Goal: Information Seeking & Learning: Learn about a topic

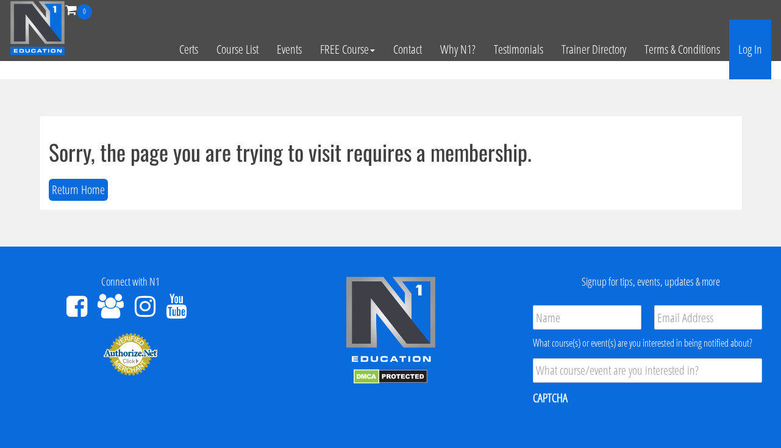
click at [756, 53] on link "Log In" at bounding box center [750, 50] width 42 height 60
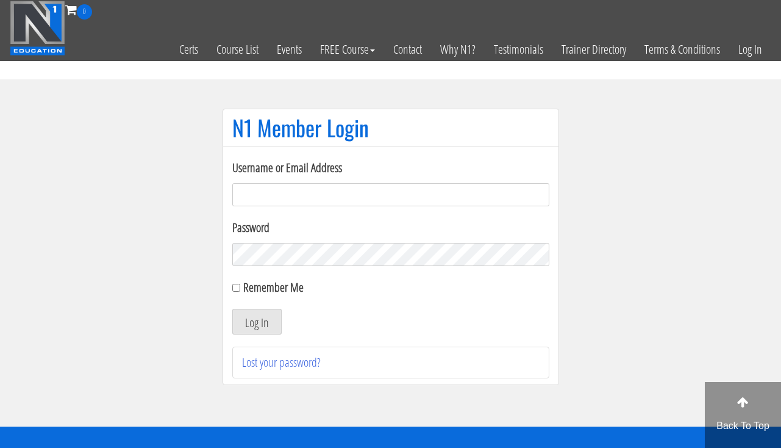
type input "[EMAIL_ADDRESS][DOMAIN_NAME]"
click at [258, 327] on button "Log In" at bounding box center [256, 322] width 49 height 26
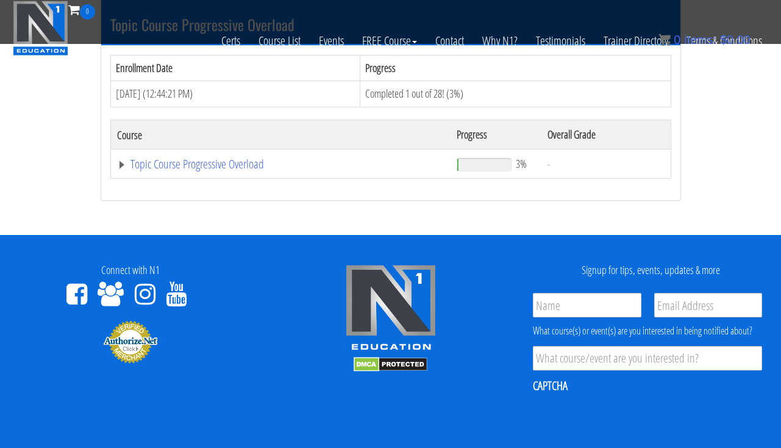
scroll to position [1473, 0]
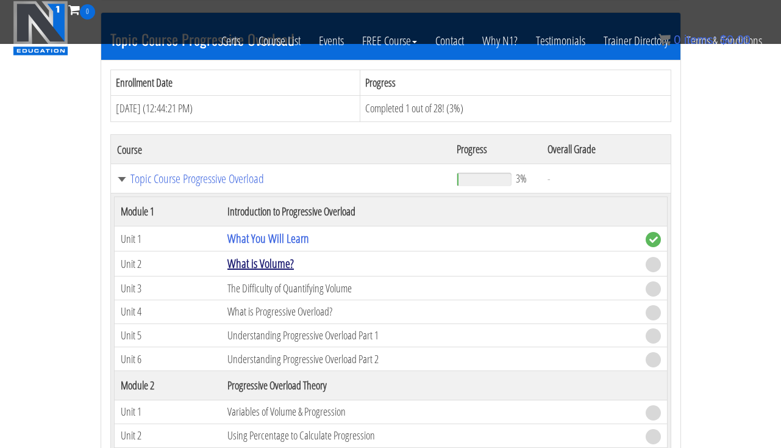
click at [264, 257] on link "What is Volume?" at bounding box center [260, 263] width 66 height 16
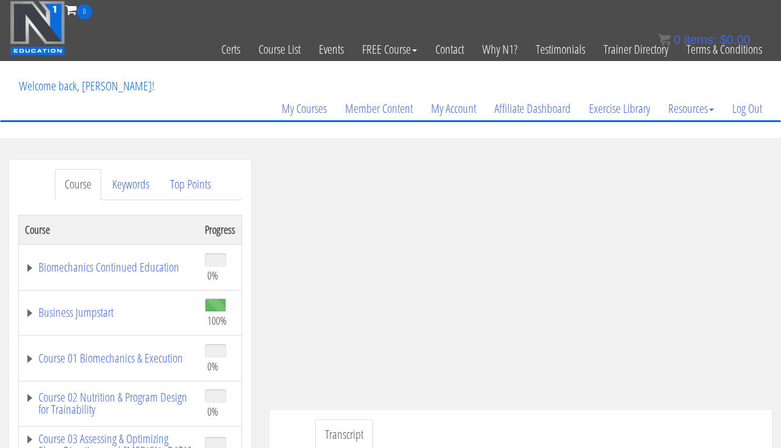
scroll to position [139, 0]
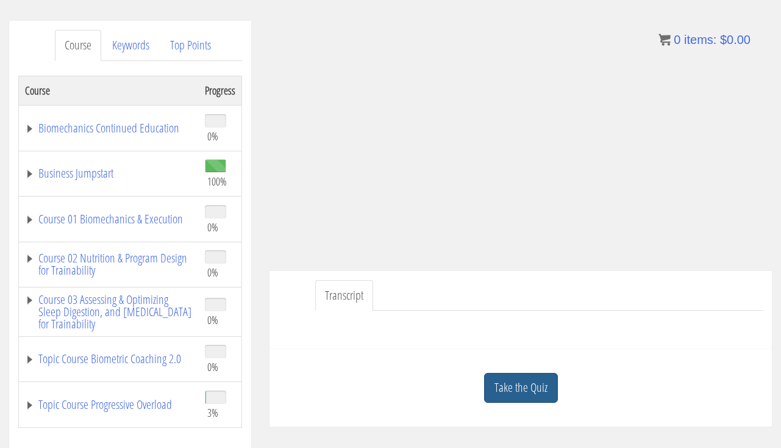
click at [527, 382] on link "Take the Quiz" at bounding box center [521, 388] width 74 height 30
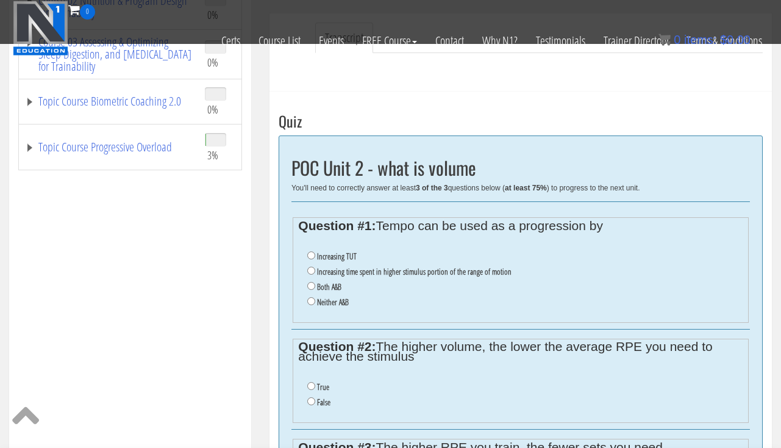
scroll to position [323, 0]
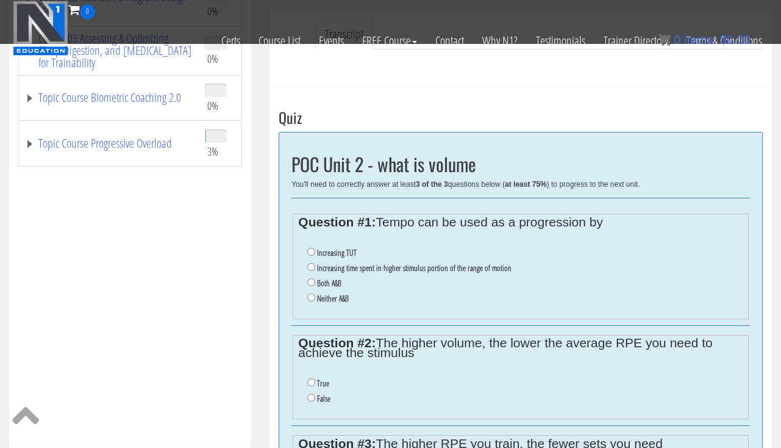
click at [313, 278] on input "Both A&B" at bounding box center [311, 282] width 8 height 8
radio input "true"
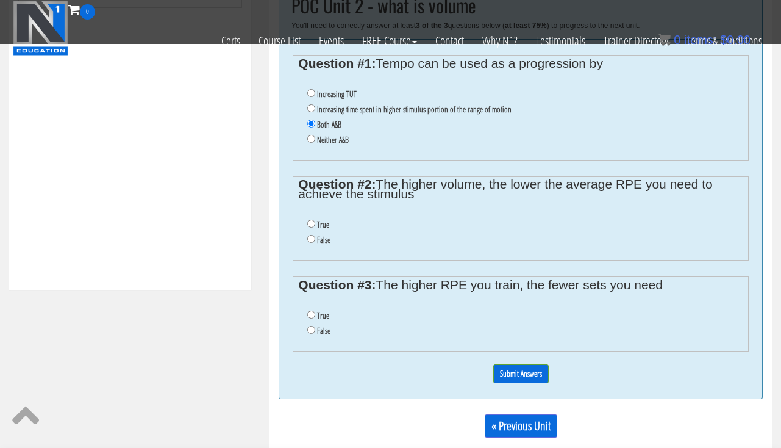
scroll to position [482, 0]
click at [310, 219] on input "True" at bounding box center [311, 223] width 8 height 8
radio input "true"
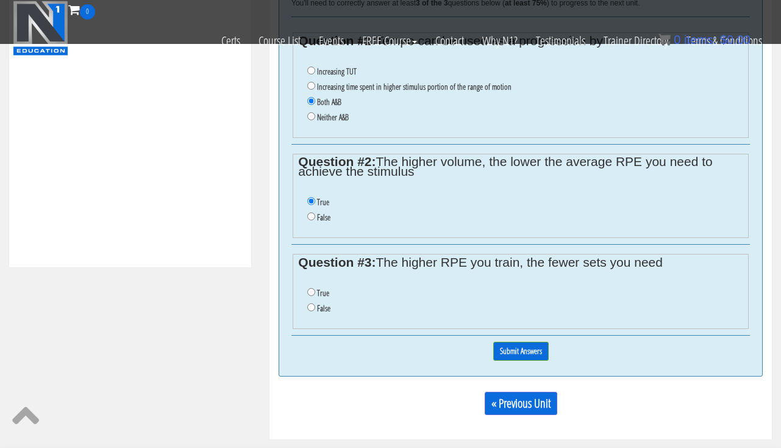
scroll to position [516, 0]
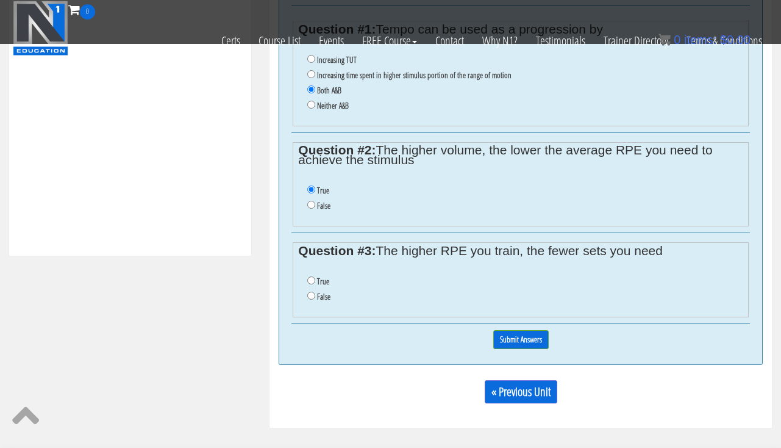
click at [310, 276] on input "True" at bounding box center [311, 280] width 8 height 8
radio input "true"
click at [506, 330] on input "Submit Answers" at bounding box center [520, 339] width 55 height 19
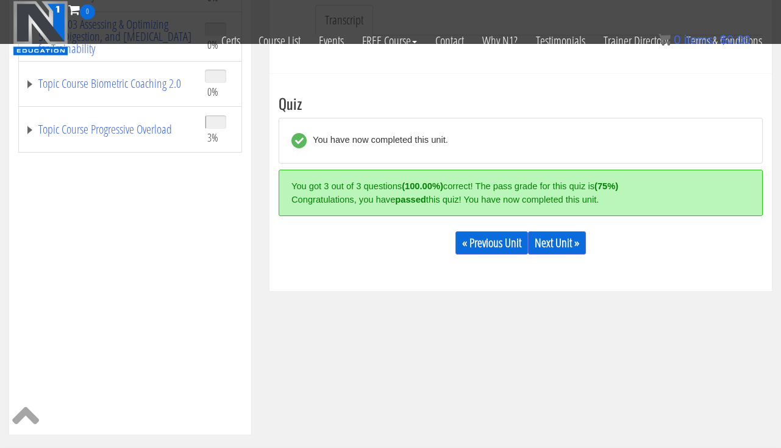
scroll to position [332, 0]
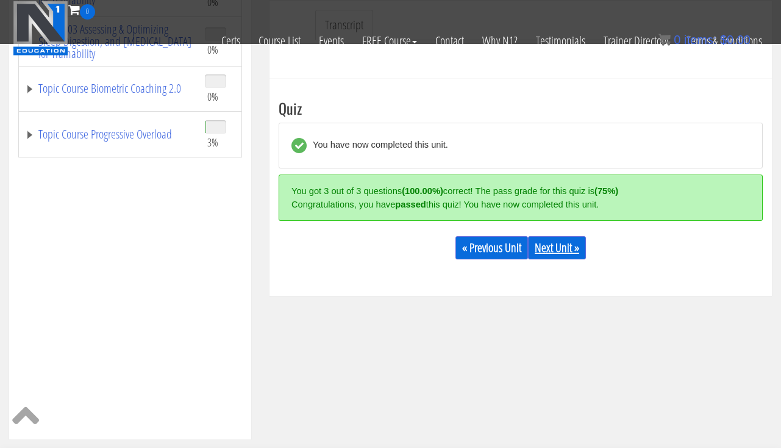
click at [557, 256] on link "Next Unit »" at bounding box center [557, 247] width 58 height 23
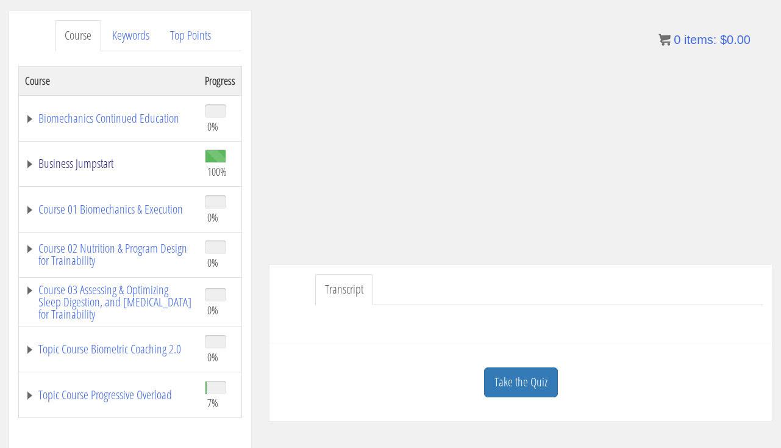
scroll to position [152, 0]
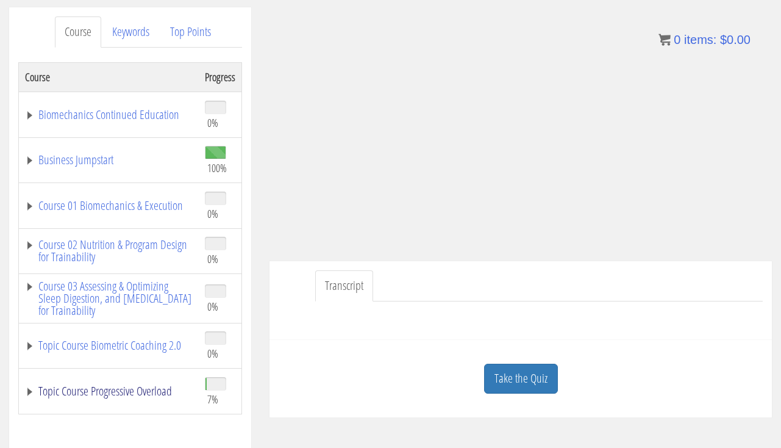
click at [127, 387] on link "Topic Course Progressive Overload" at bounding box center [109, 391] width 168 height 12
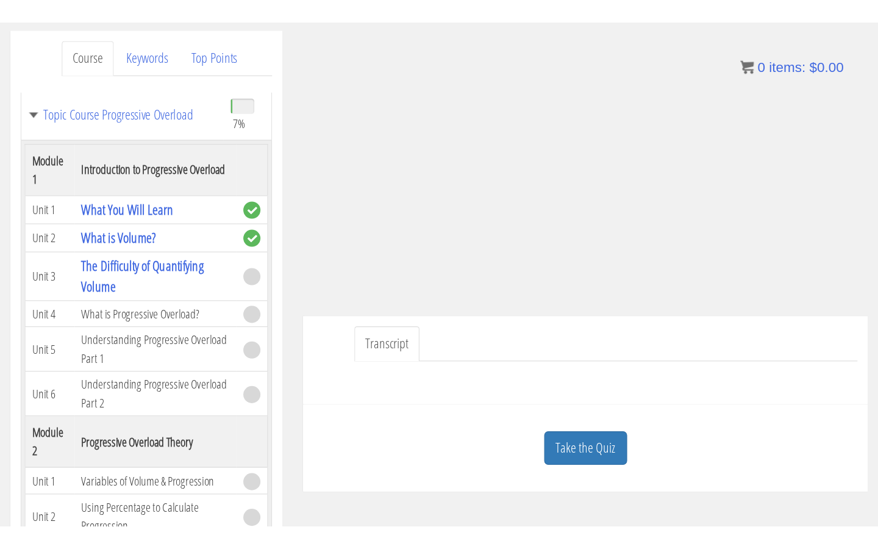
scroll to position [0, 0]
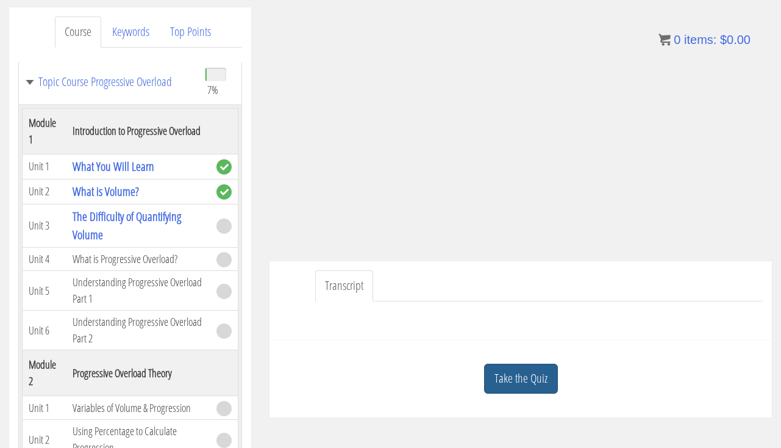
click at [553, 367] on link "Take the Quiz" at bounding box center [521, 378] width 74 height 30
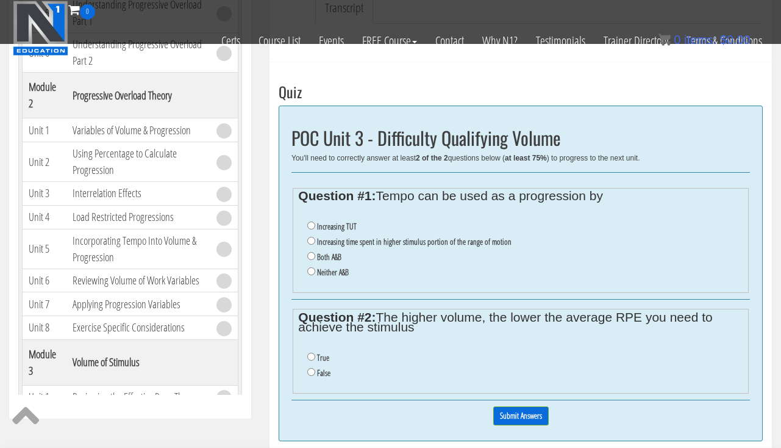
scroll to position [376, 0]
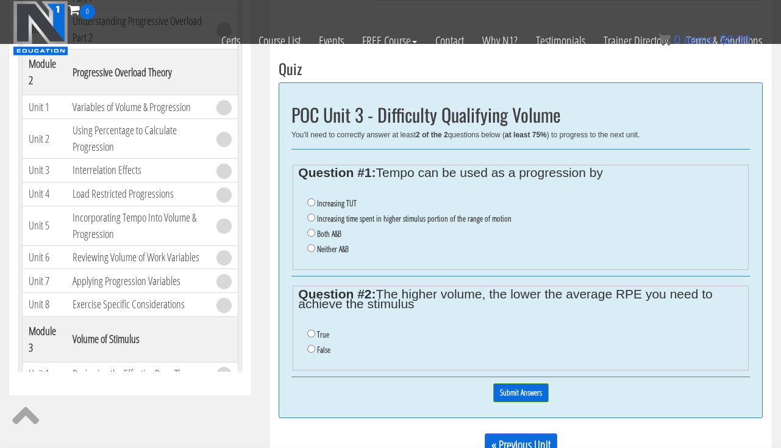
click at [313, 229] on input "Both A&B" at bounding box center [311, 233] width 8 height 8
radio input "true"
click at [309, 329] on input "True" at bounding box center [311, 333] width 8 height 8
radio input "true"
click at [505, 383] on input "Submit Answers" at bounding box center [520, 392] width 55 height 19
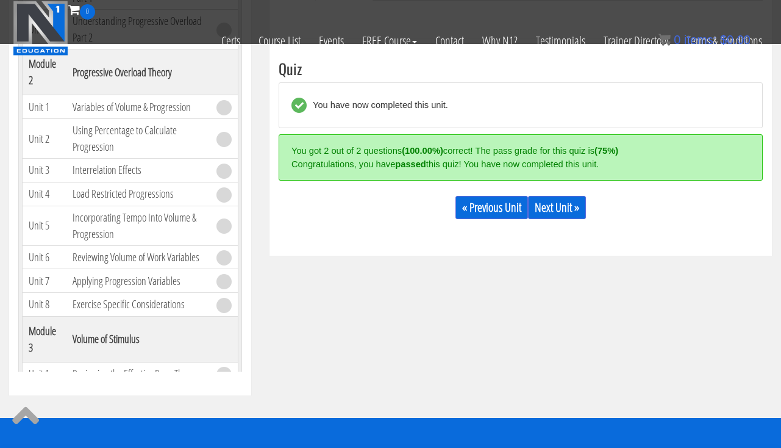
scroll to position [397, 0]
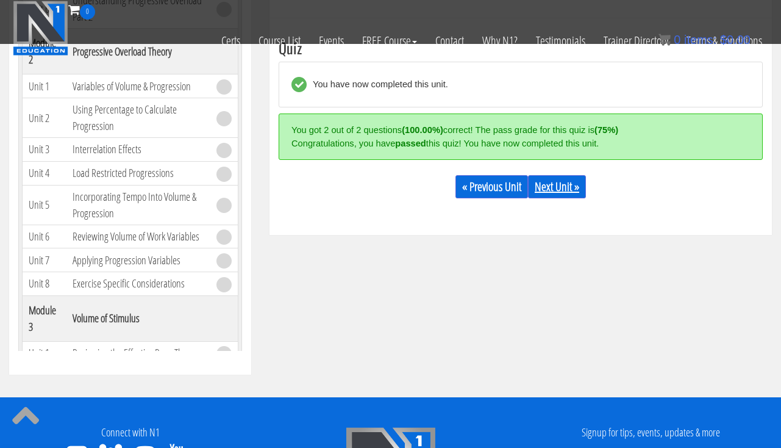
click at [545, 196] on link "Next Unit »" at bounding box center [557, 186] width 58 height 23
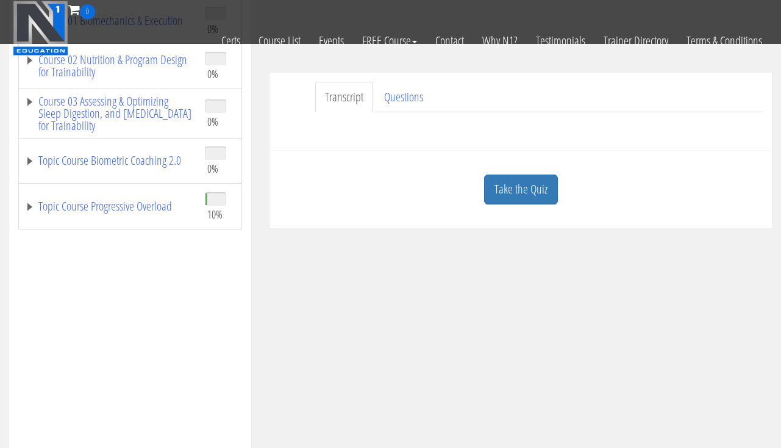
scroll to position [261, 0]
click at [132, 202] on link "Topic Course Progressive Overload" at bounding box center [109, 205] width 168 height 12
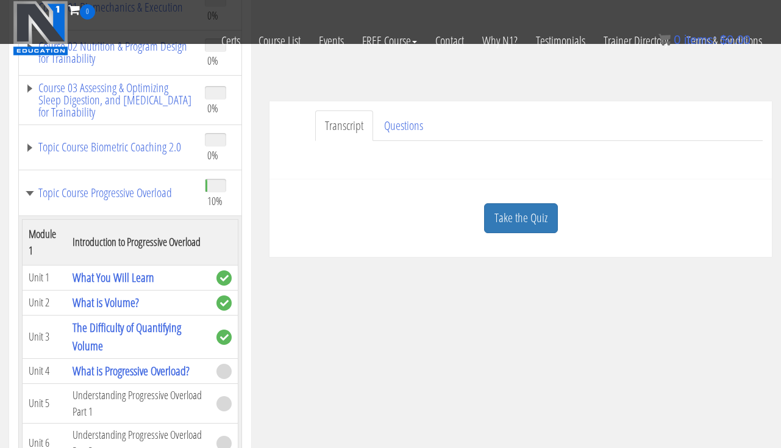
scroll to position [234, 0]
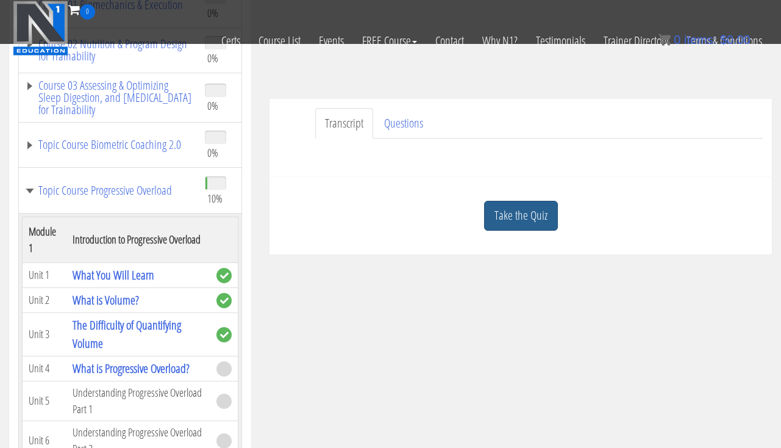
click at [530, 215] on link "Take the Quiz" at bounding box center [521, 216] width 74 height 30
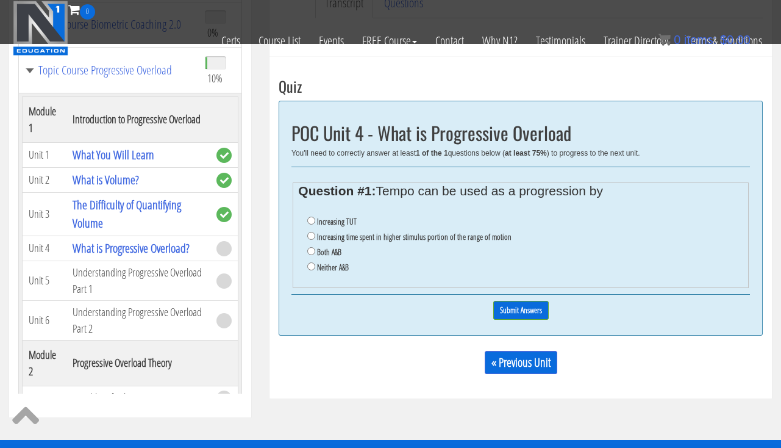
scroll to position [357, 0]
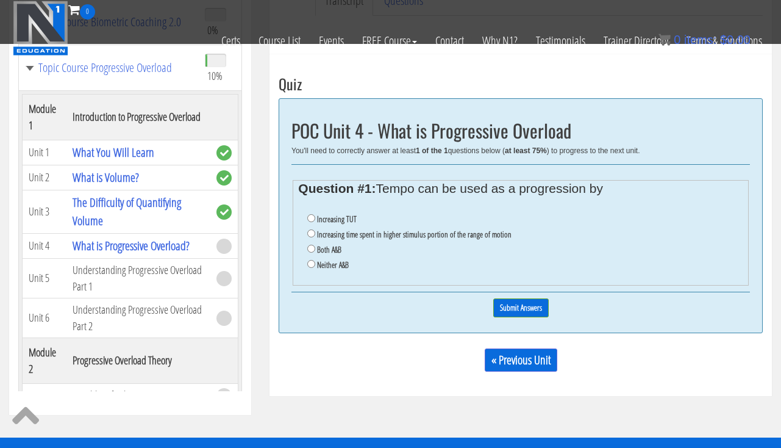
click at [322, 245] on label "Both A&B" at bounding box center [329, 250] width 24 height 10
click at [315, 245] on input "Both A&B" at bounding box center [311, 249] width 8 height 8
radio input "true"
click at [498, 298] on input "Submit Answers" at bounding box center [520, 307] width 55 height 19
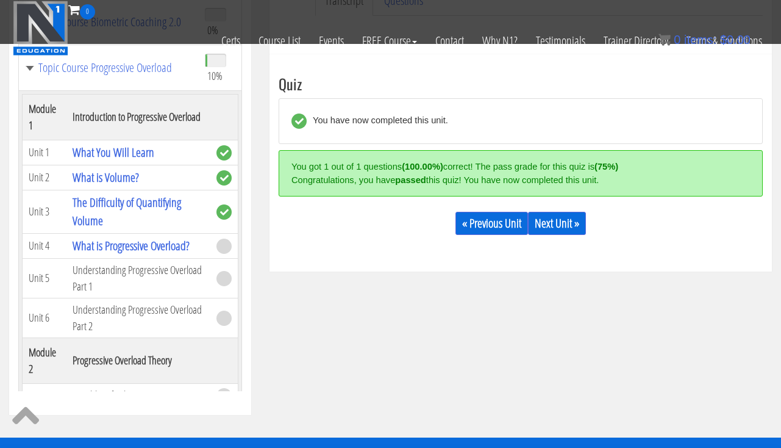
scroll to position [393, 0]
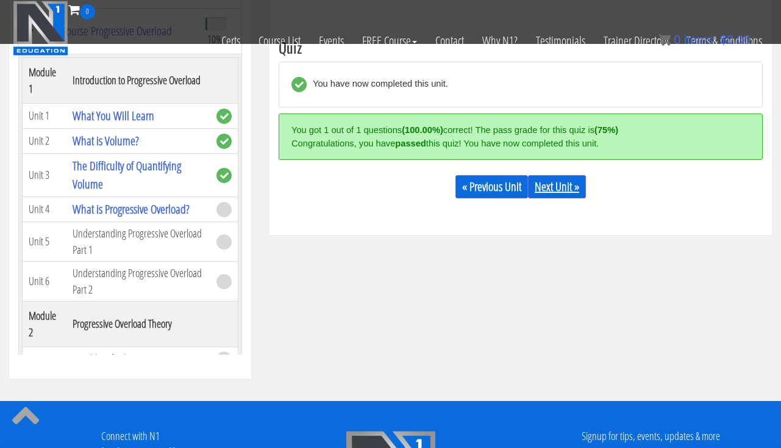
click at [546, 185] on link "Next Unit »" at bounding box center [557, 186] width 58 height 23
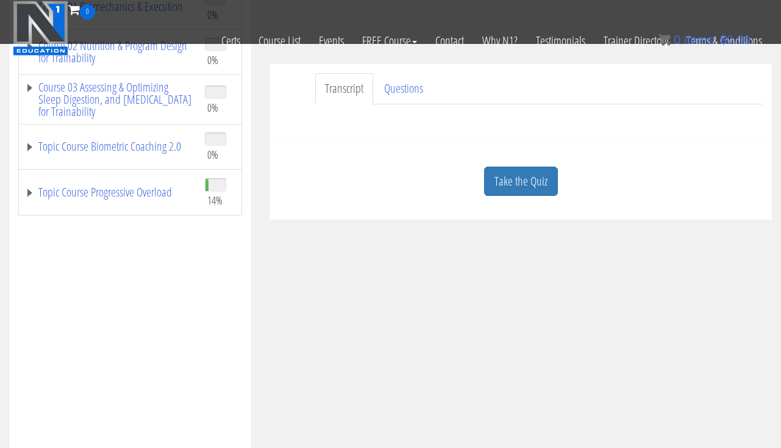
scroll to position [334, 0]
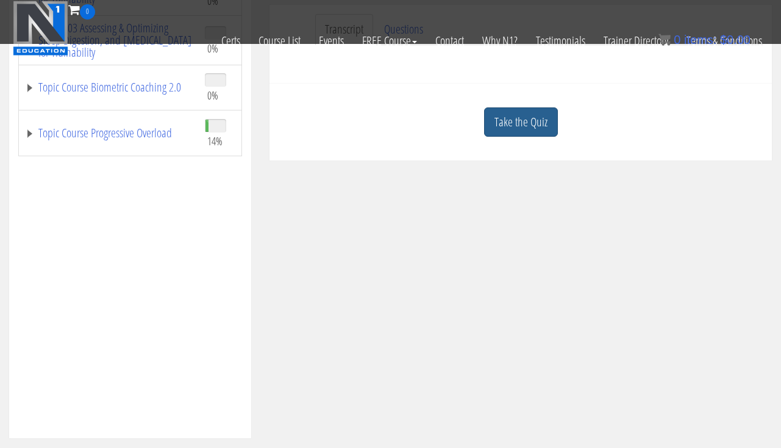
click at [496, 117] on link "Take the Quiz" at bounding box center [521, 122] width 74 height 30
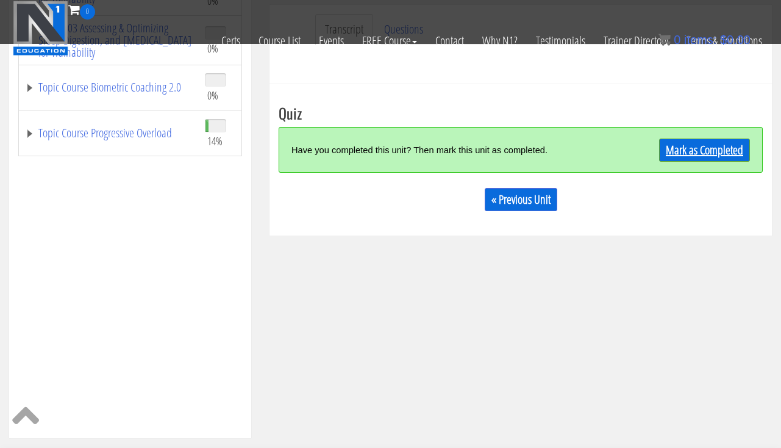
click at [662, 157] on link "Mark as Completed" at bounding box center [704, 149] width 91 height 23
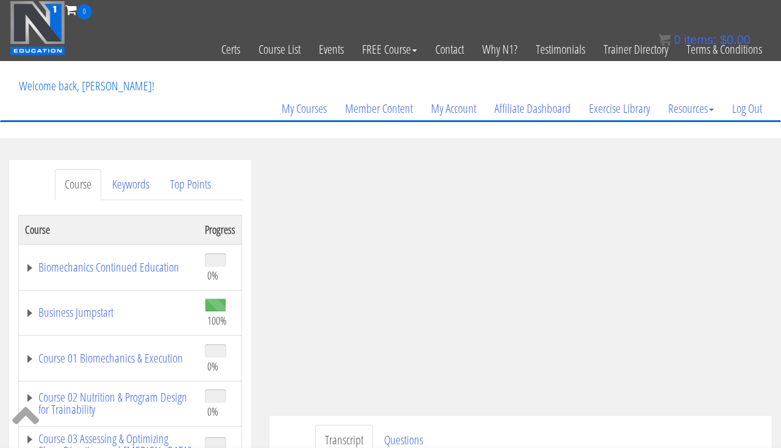
scroll to position [229, 0]
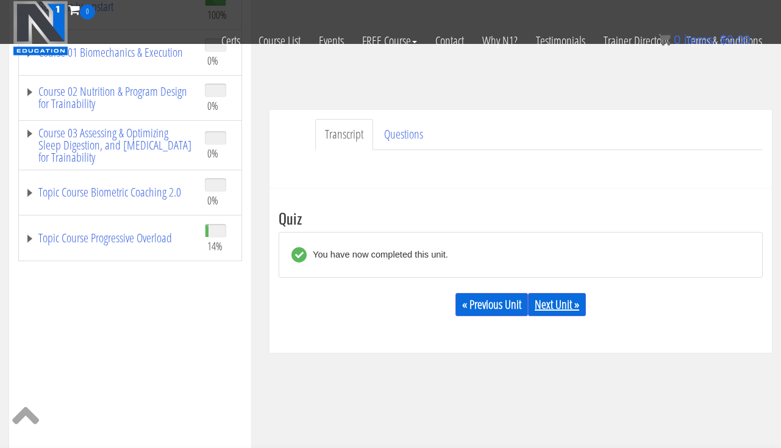
click at [557, 310] on link "Next Unit »" at bounding box center [557, 304] width 58 height 23
